Goal: Task Accomplishment & Management: Complete application form

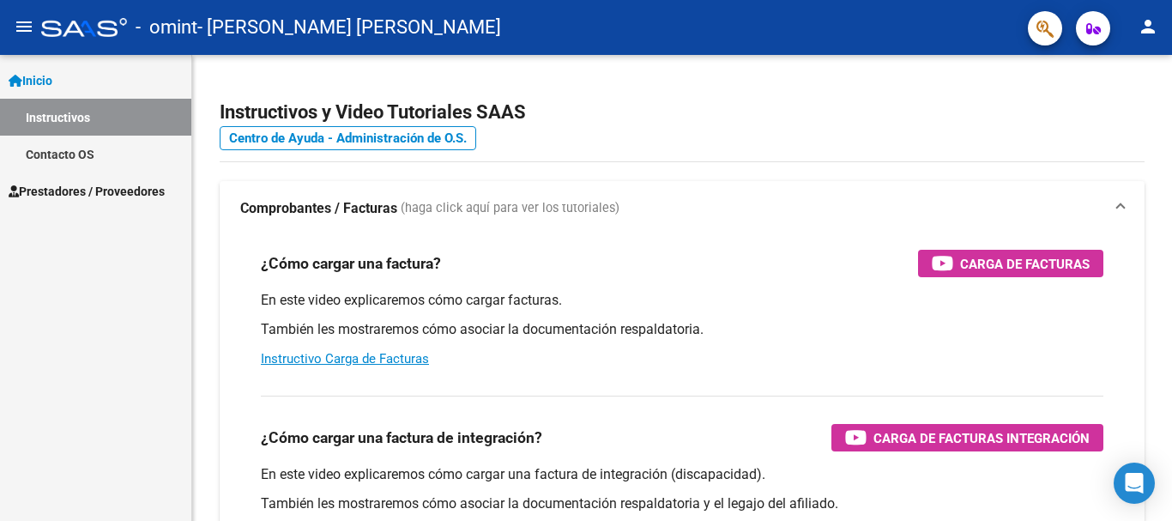
click at [100, 182] on span "Prestadores / Proveedores" at bounding box center [87, 191] width 156 height 19
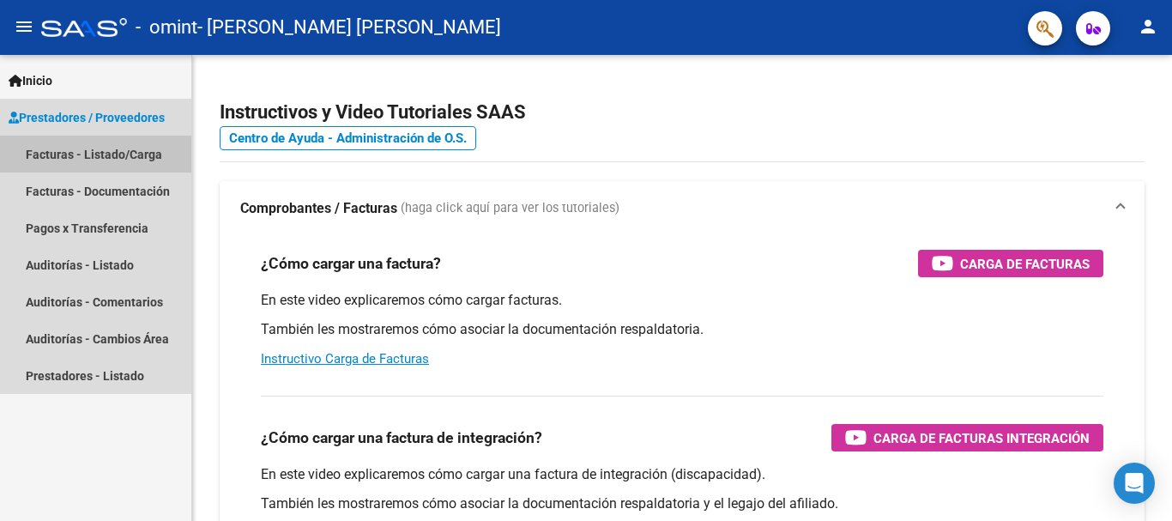
click at [116, 153] on link "Facturas - Listado/Carga" at bounding box center [95, 154] width 191 height 37
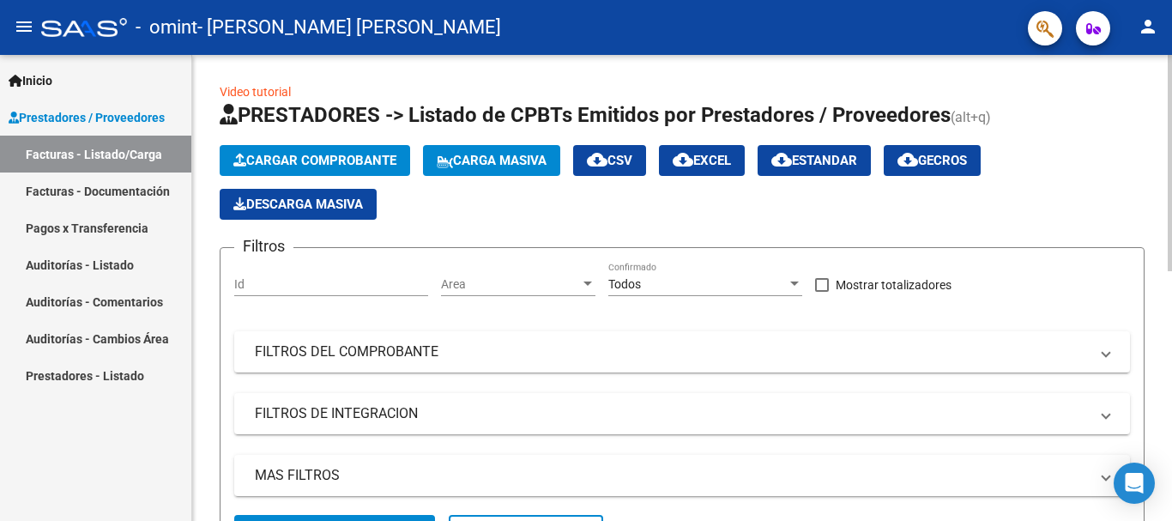
click at [284, 163] on span "Cargar Comprobante" at bounding box center [314, 160] width 163 height 15
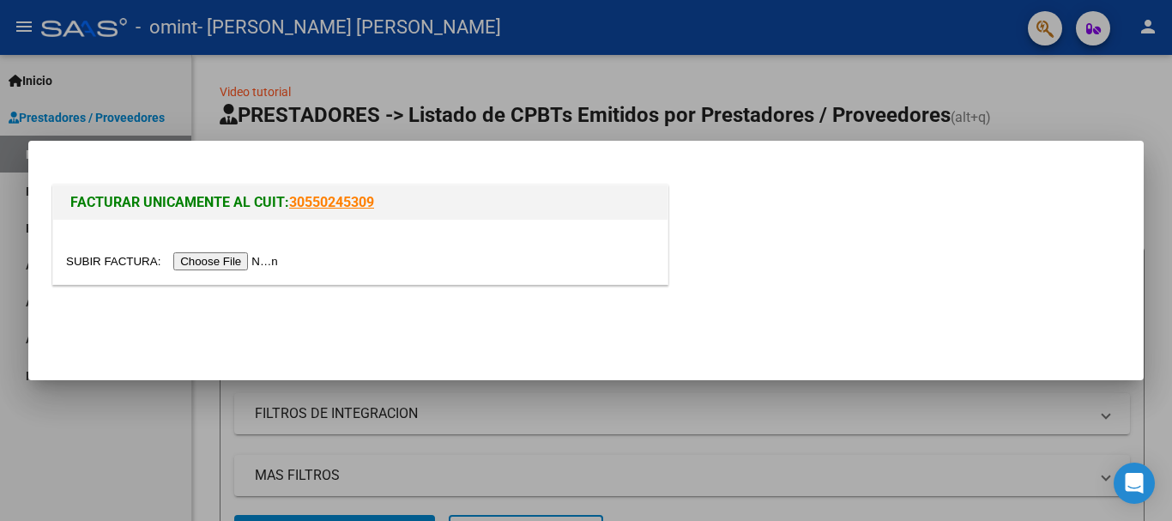
click at [267, 263] on input "file" at bounding box center [174, 261] width 217 height 18
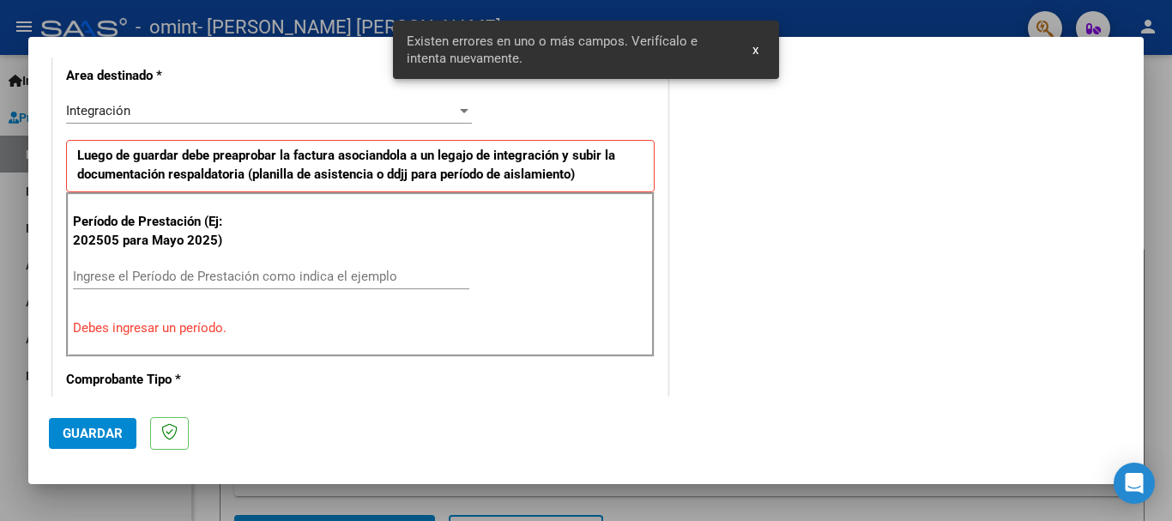
scroll to position [428, 0]
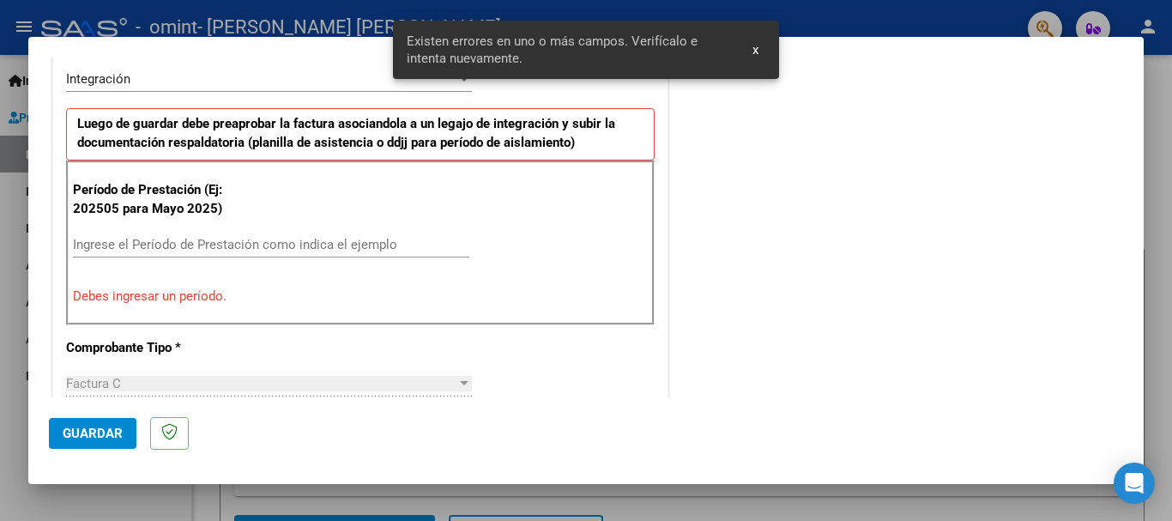
click at [756, 50] on span "x" at bounding box center [755, 49] width 6 height 15
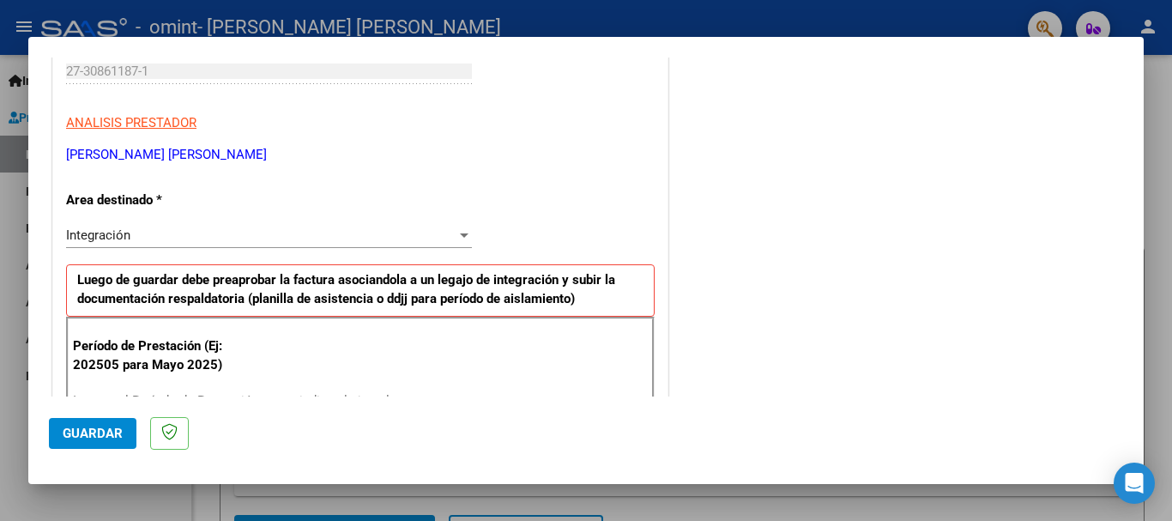
scroll to position [307, 0]
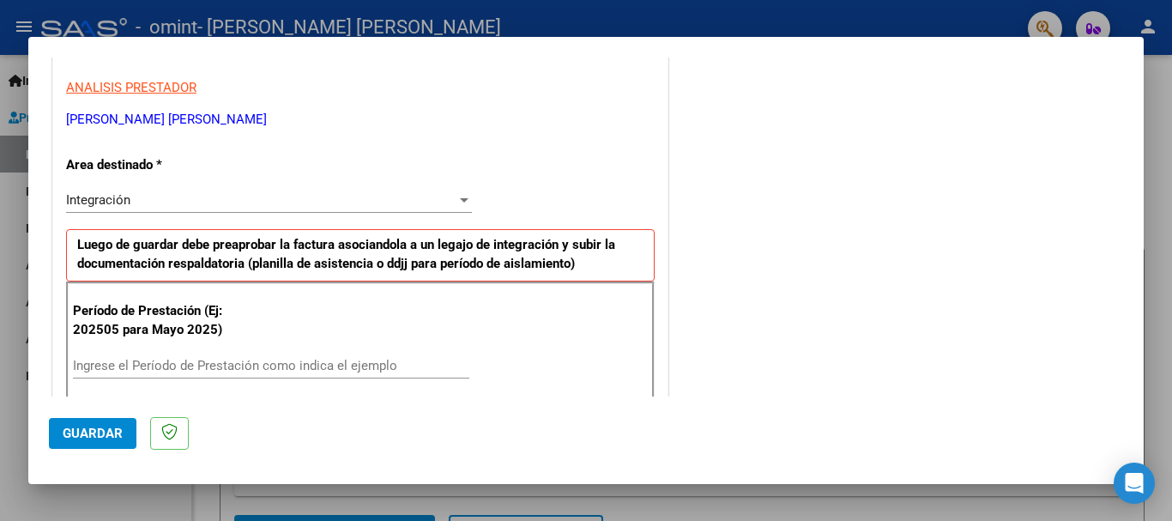
click at [460, 200] on div at bounding box center [464, 200] width 9 height 4
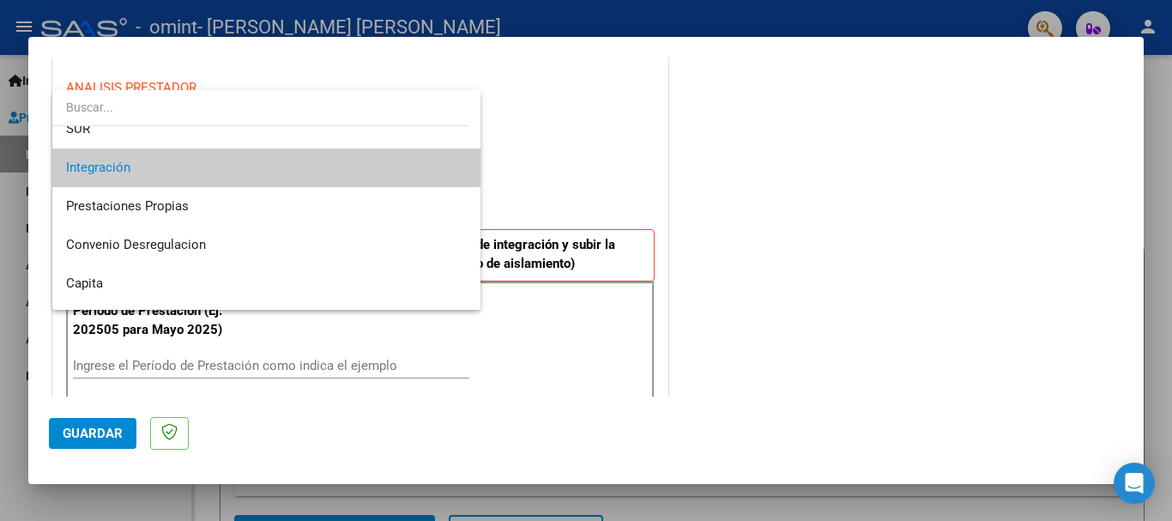
scroll to position [80, 0]
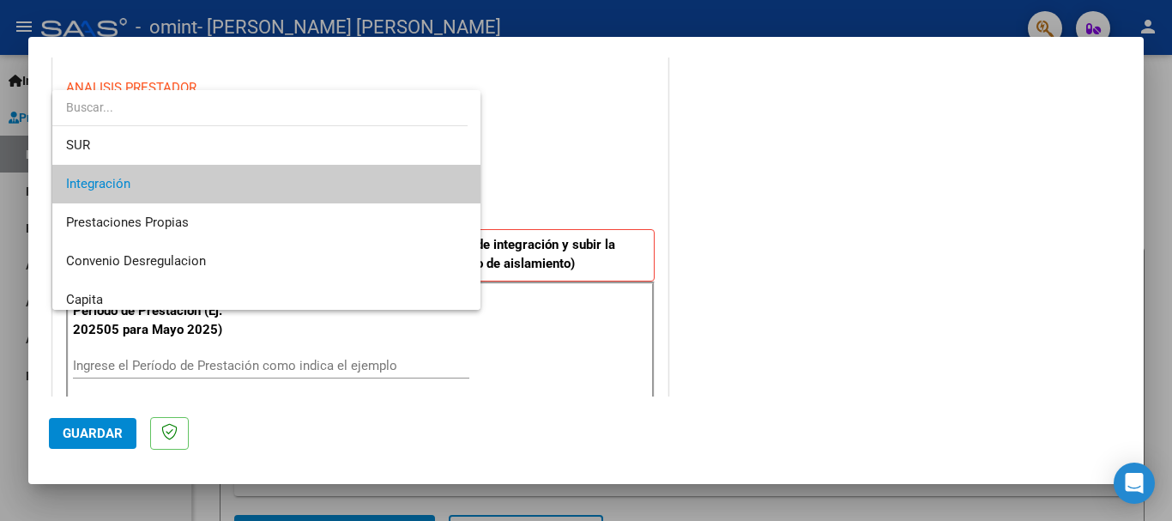
click at [450, 185] on span "Integración" at bounding box center [266, 184] width 401 height 39
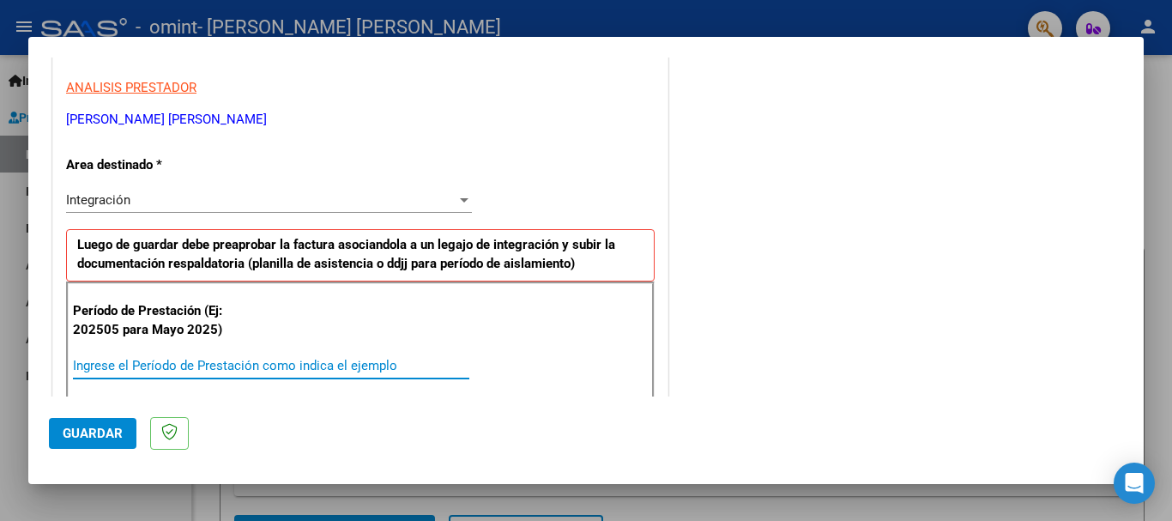
click at [305, 366] on input "Ingrese el Período de Prestación como indica el ejemplo" at bounding box center [271, 365] width 396 height 15
type input "202509"
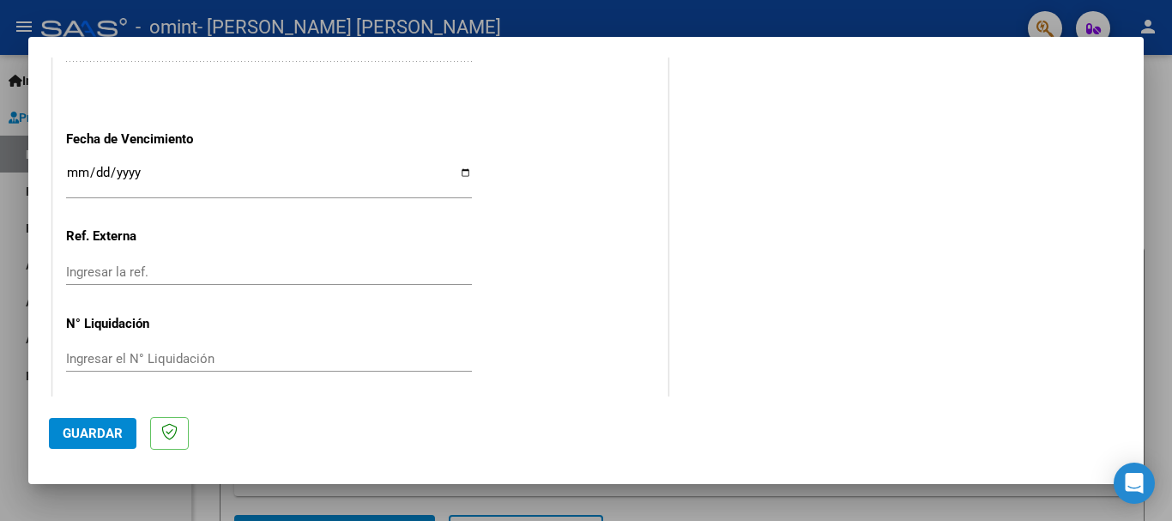
scroll to position [1171, 0]
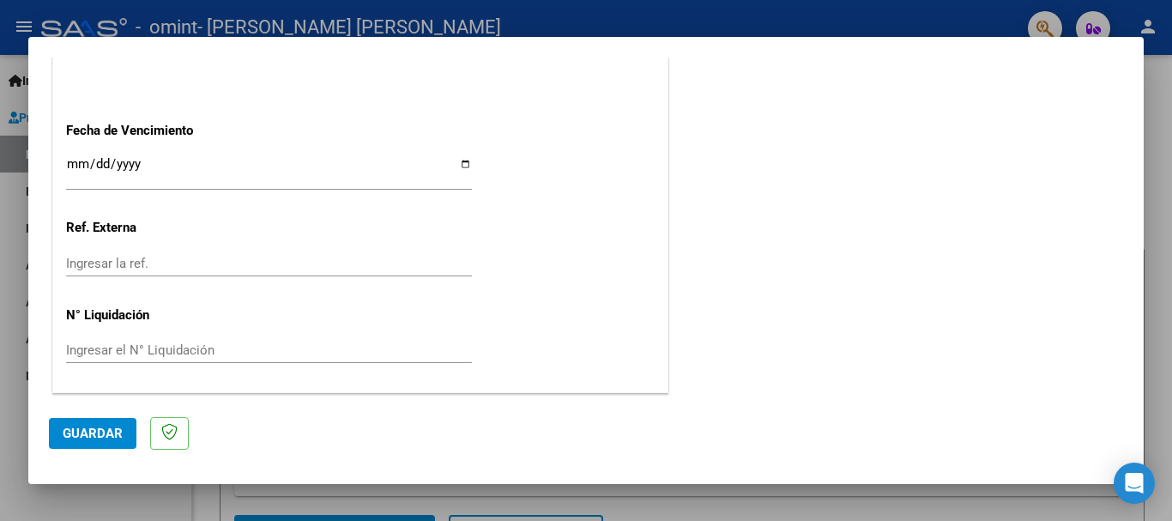
click at [97, 434] on span "Guardar" at bounding box center [93, 433] width 60 height 15
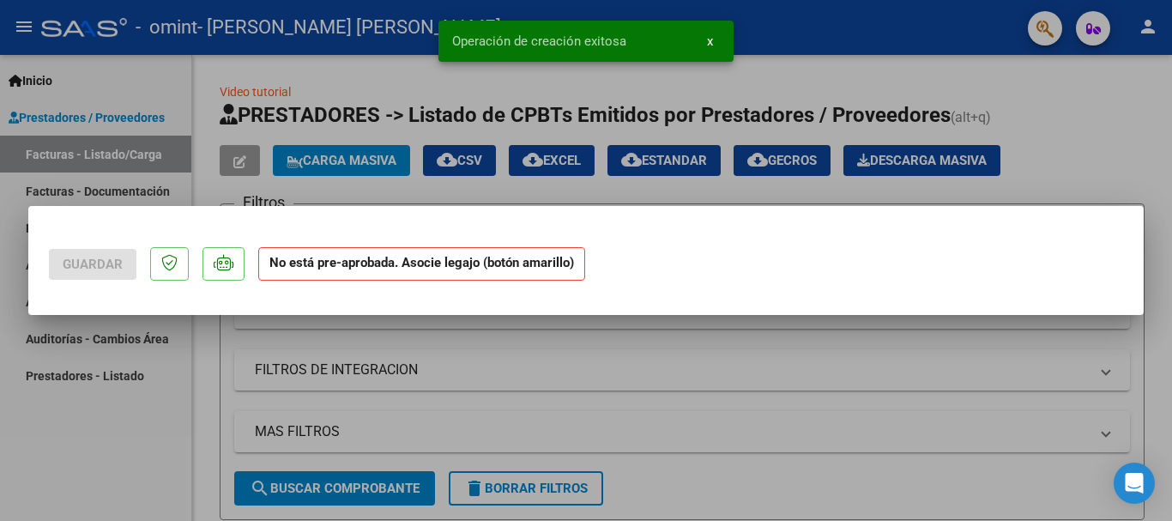
scroll to position [0, 0]
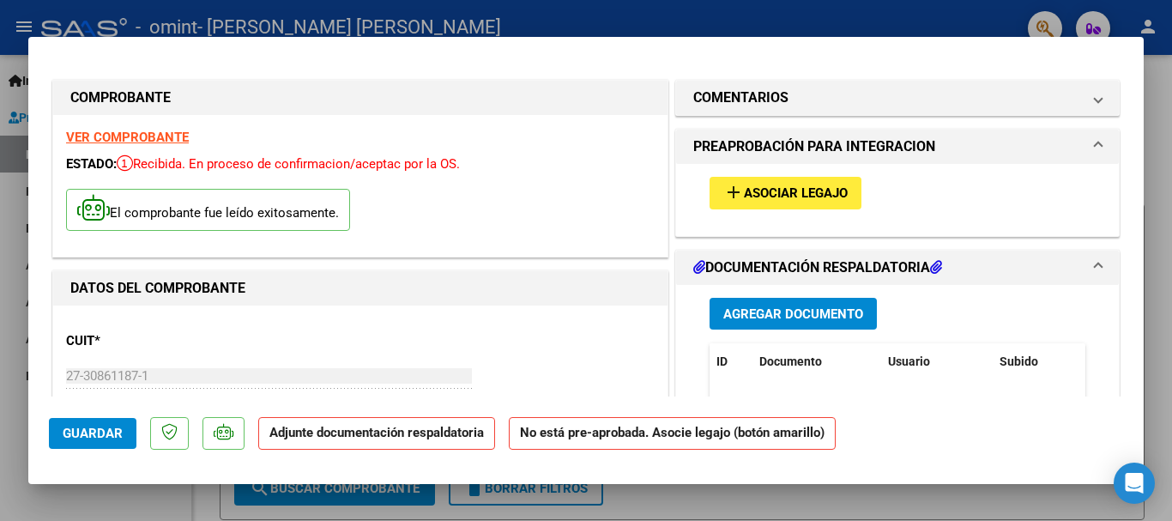
click at [752, 192] on span "Asociar Legajo" at bounding box center [796, 193] width 104 height 15
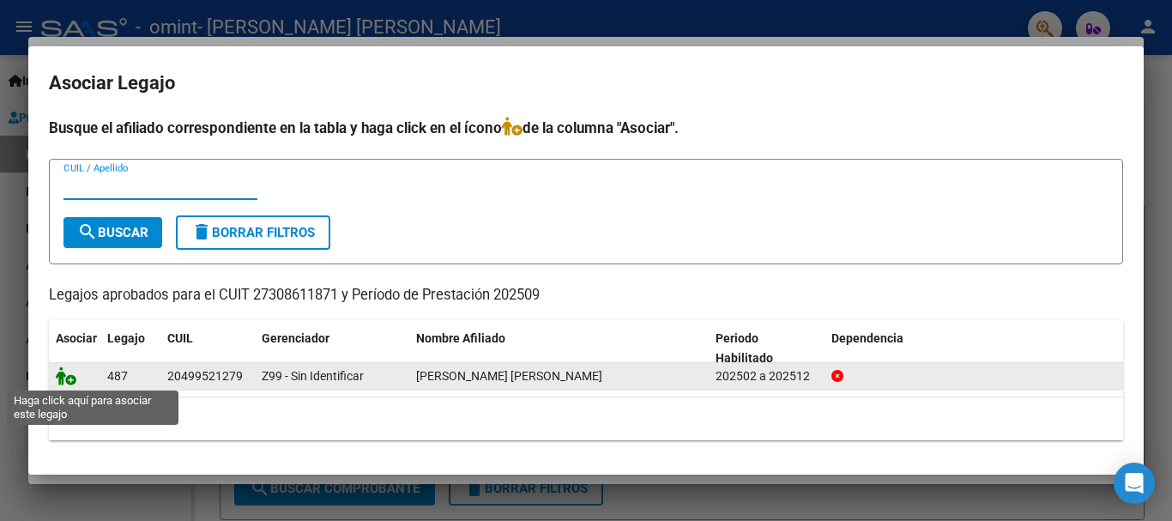
click at [63, 375] on icon at bounding box center [66, 375] width 21 height 19
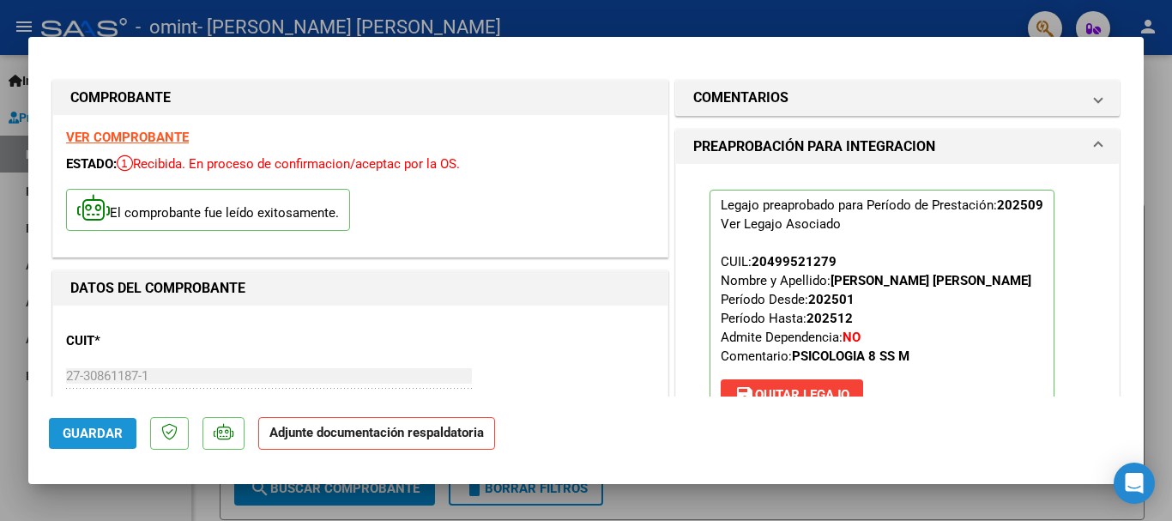
click at [92, 432] on span "Guardar" at bounding box center [93, 433] width 60 height 15
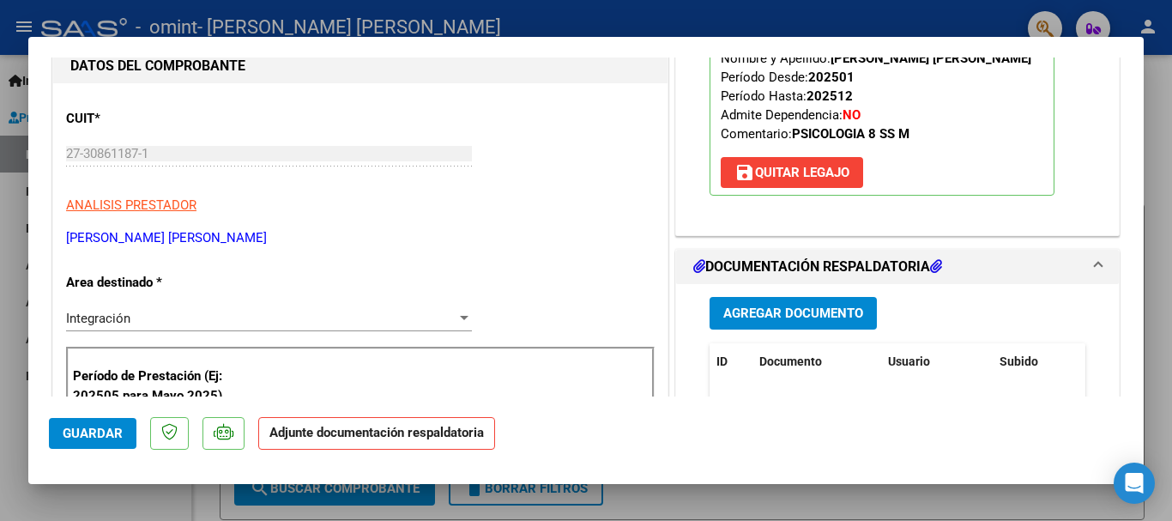
scroll to position [363, 0]
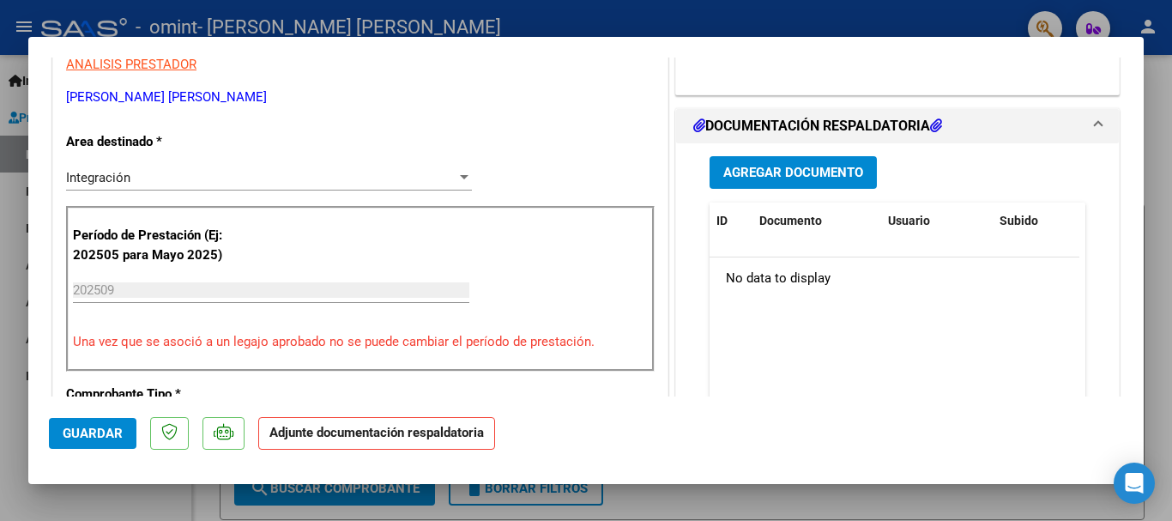
click at [819, 171] on span "Agregar Documento" at bounding box center [793, 173] width 140 height 15
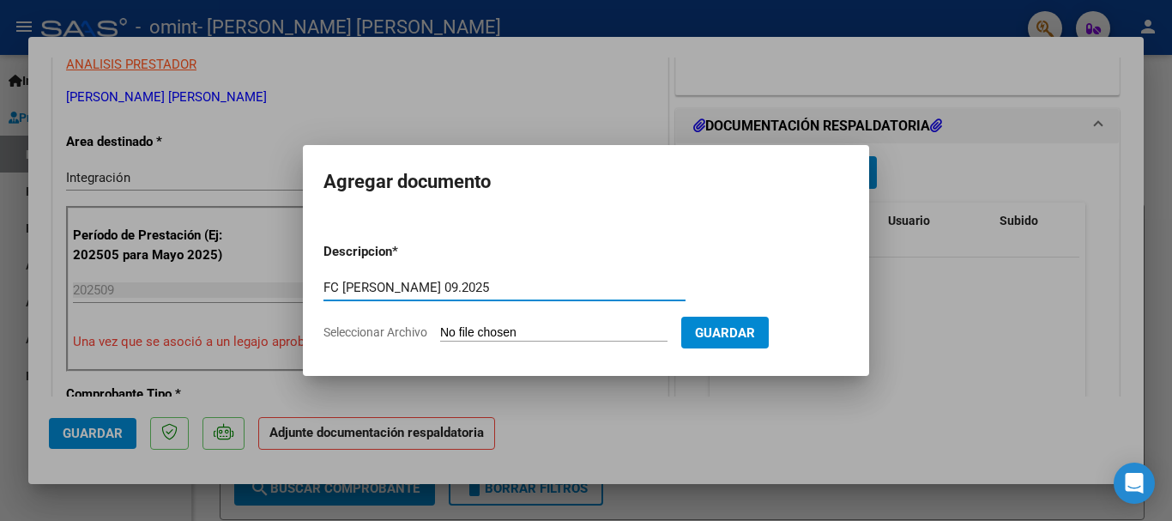
type input "FC [PERSON_NAME] 09.2025"
click at [456, 333] on input "Seleccionar Archivo" at bounding box center [553, 333] width 227 height 16
type input "C:\fakepath\FC [PERSON_NAME] 09.2025.pdf"
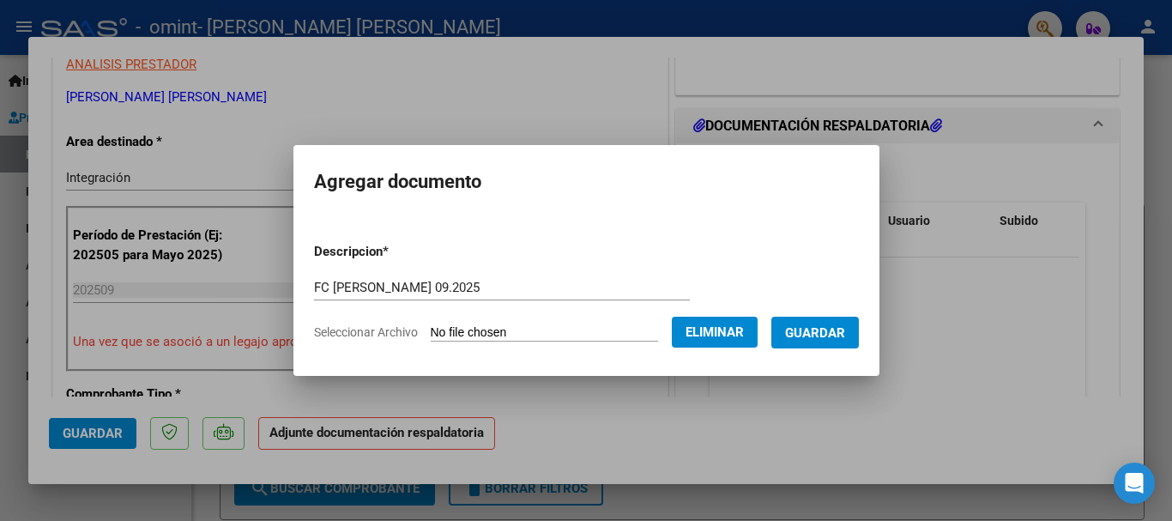
click at [812, 327] on span "Guardar" at bounding box center [815, 332] width 60 height 15
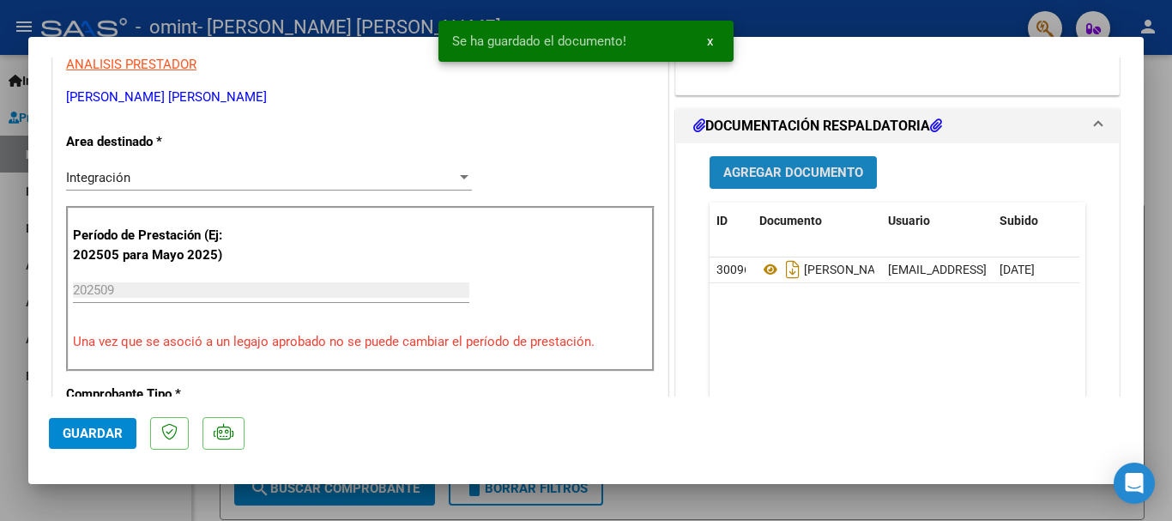
click at [794, 169] on span "Agregar Documento" at bounding box center [793, 173] width 140 height 15
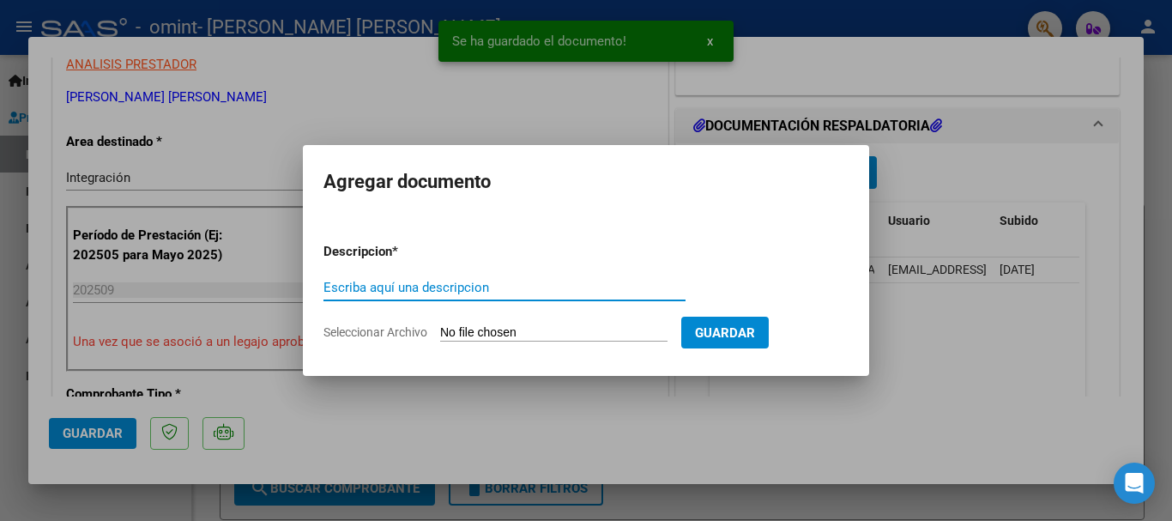
paste input "FC [PERSON_NAME] 09.2025"
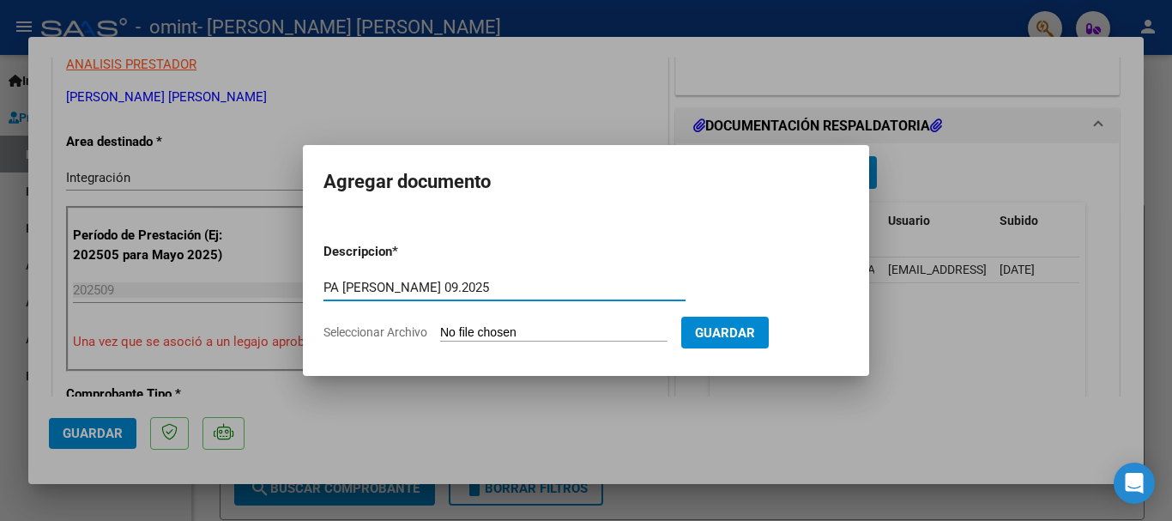
type input "PA [PERSON_NAME] 09.2025"
click at [577, 326] on input "Seleccionar Archivo" at bounding box center [553, 333] width 227 height 16
type input "C:\fakepath\PA [PERSON_NAME] 09.2025.pdf"
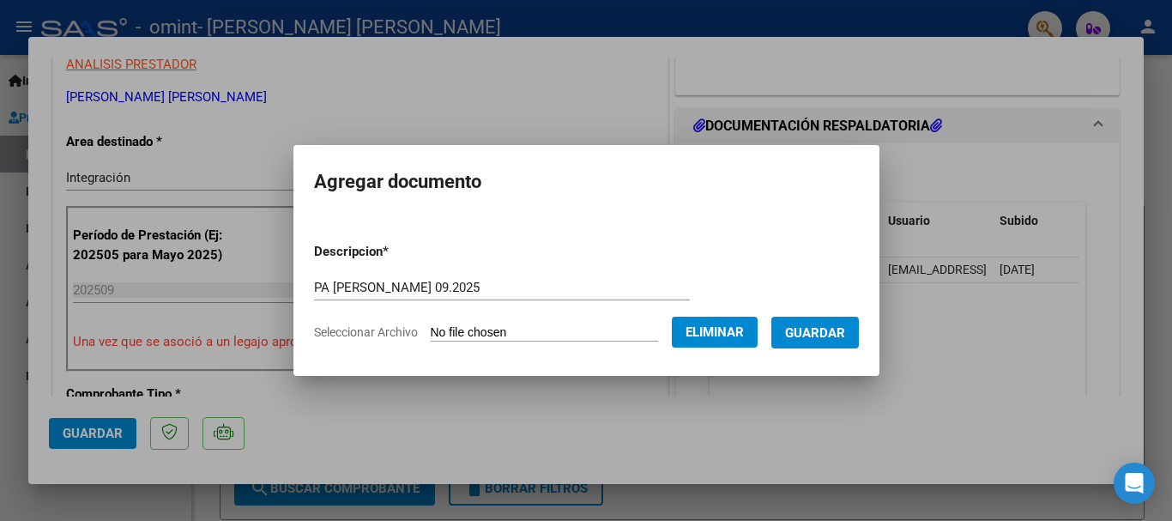
click at [841, 323] on button "Guardar" at bounding box center [815, 333] width 88 height 32
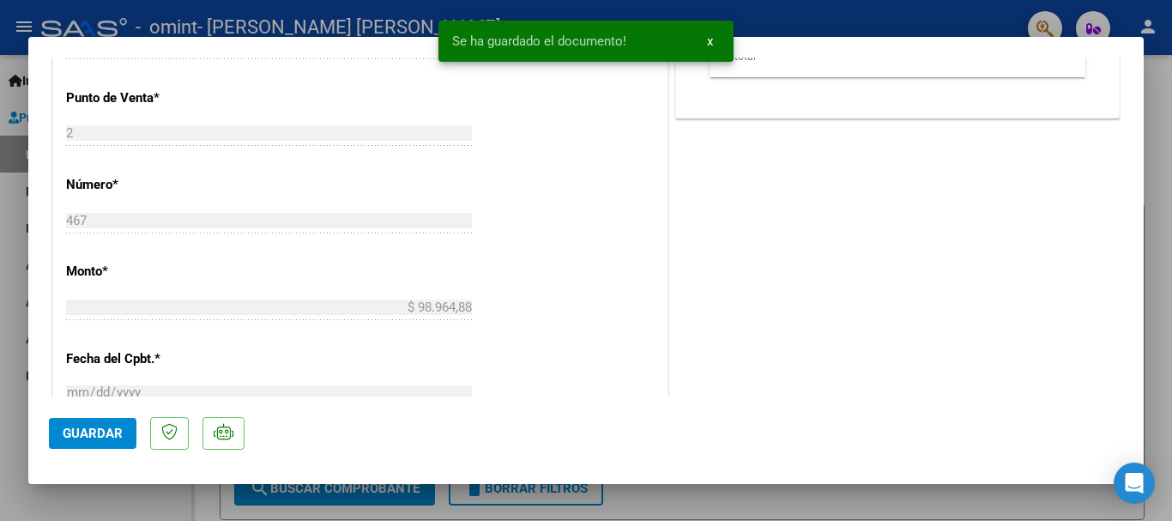
scroll to position [1197, 0]
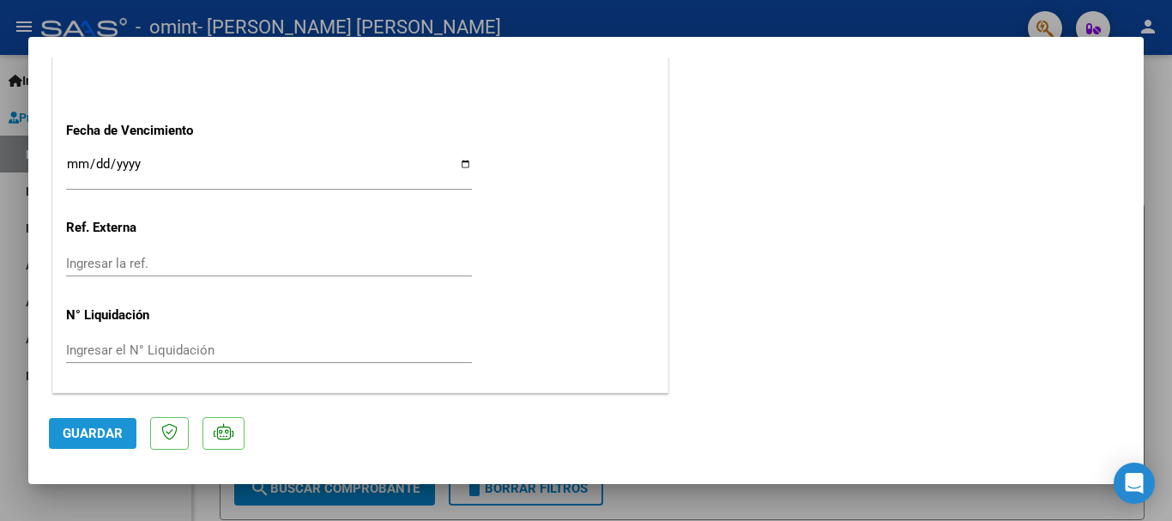
click at [96, 429] on span "Guardar" at bounding box center [93, 433] width 60 height 15
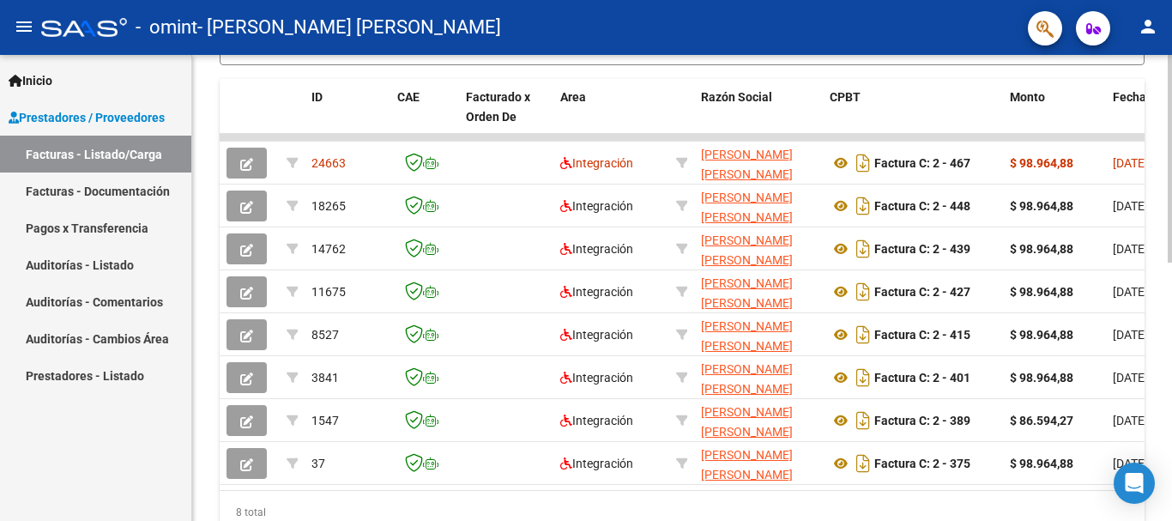
scroll to position [509, 0]
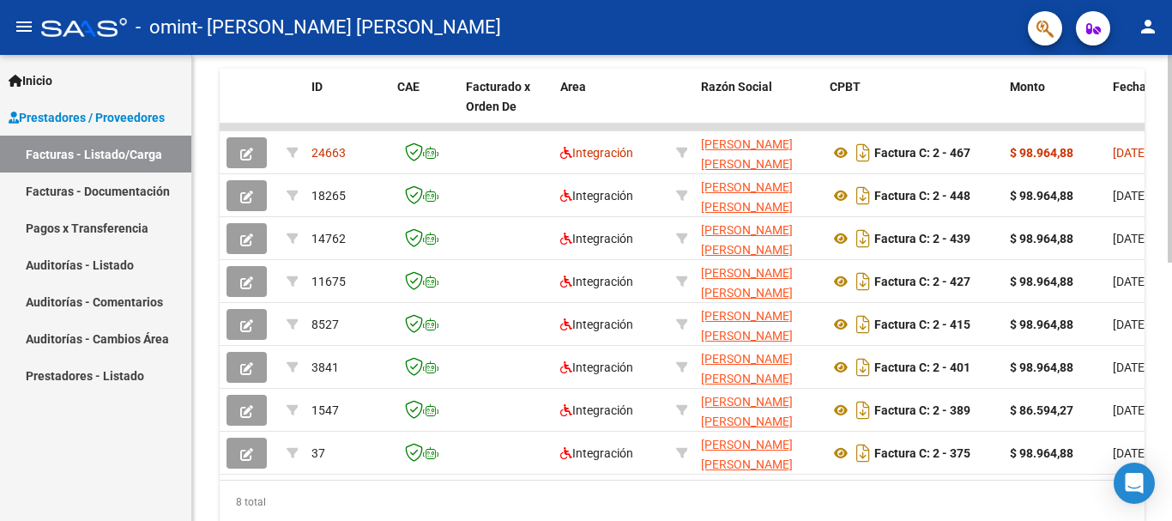
click at [1158, 374] on div at bounding box center [1170, 391] width 4 height 208
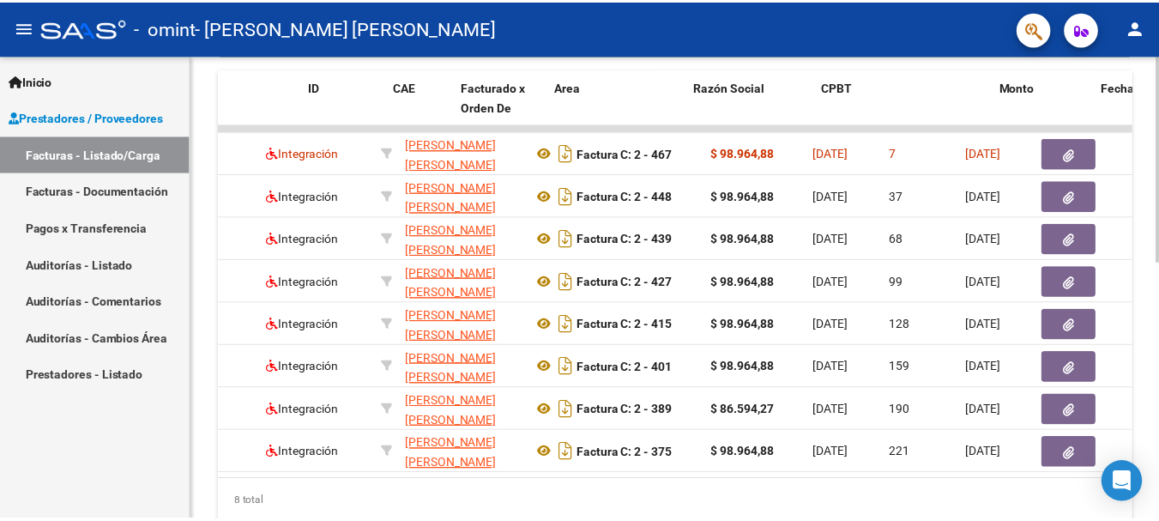
scroll to position [0, 0]
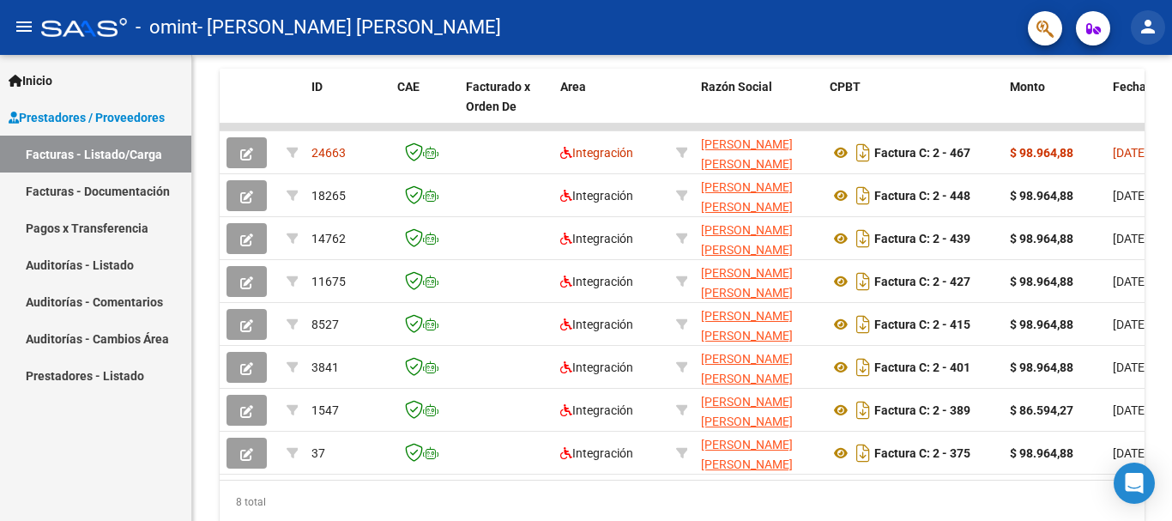
click at [1151, 27] on mat-icon "person" at bounding box center [1148, 26] width 21 height 21
click at [1122, 117] on button "exit_to_app Salir" at bounding box center [1112, 113] width 105 height 41
